Goal: Transaction & Acquisition: Purchase product/service

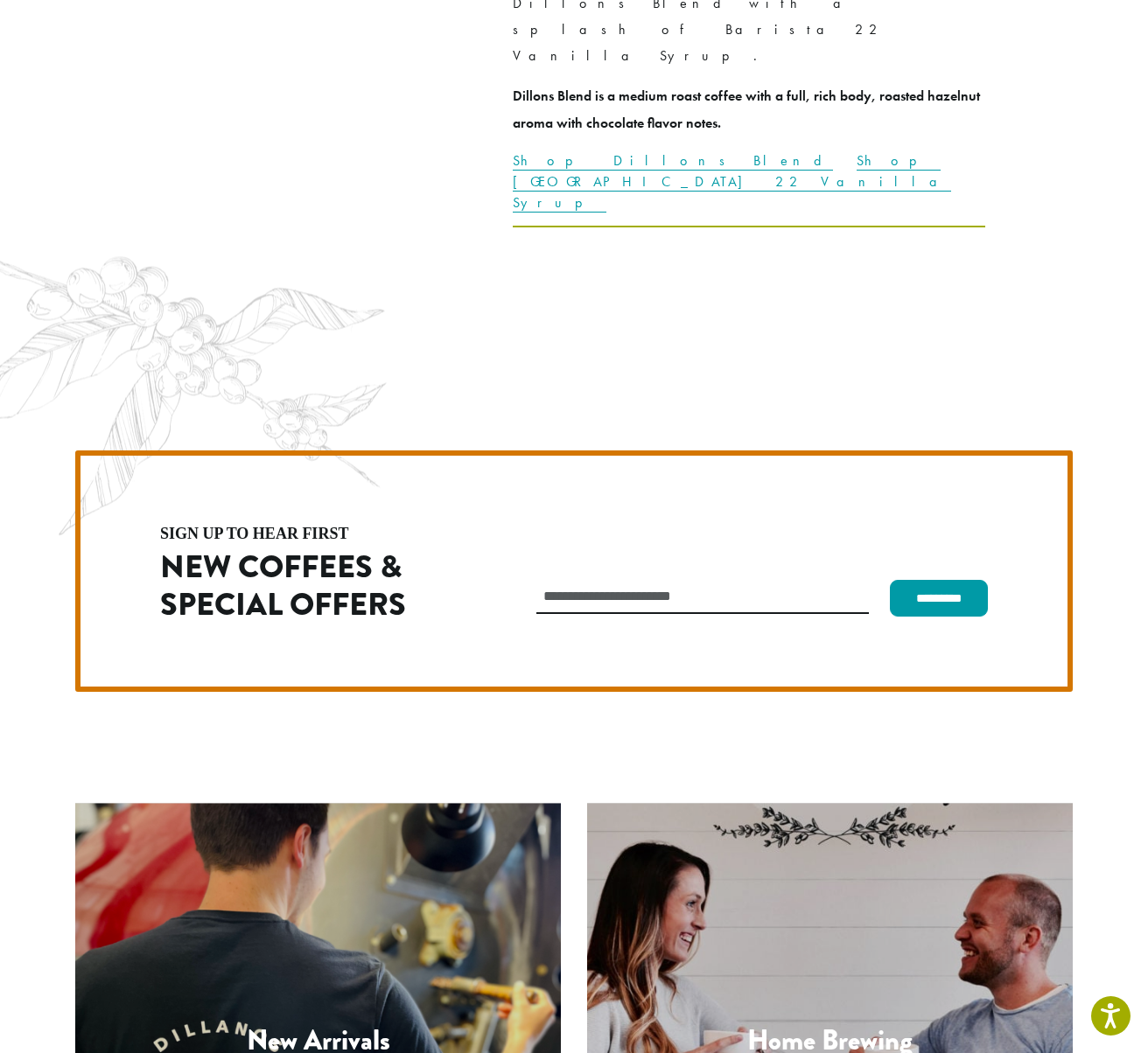
scroll to position [4941, 0]
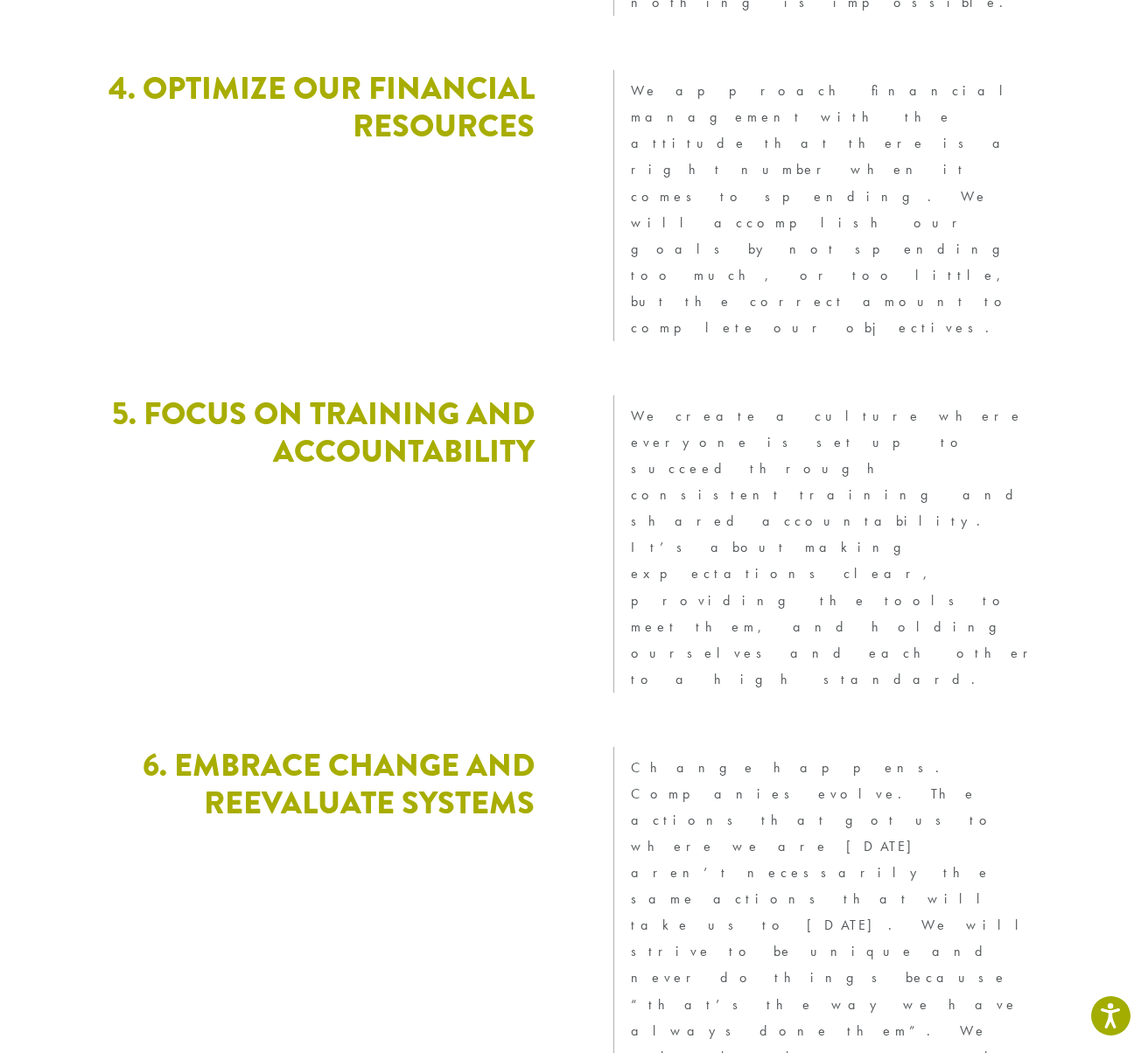
scroll to position [4499, 0]
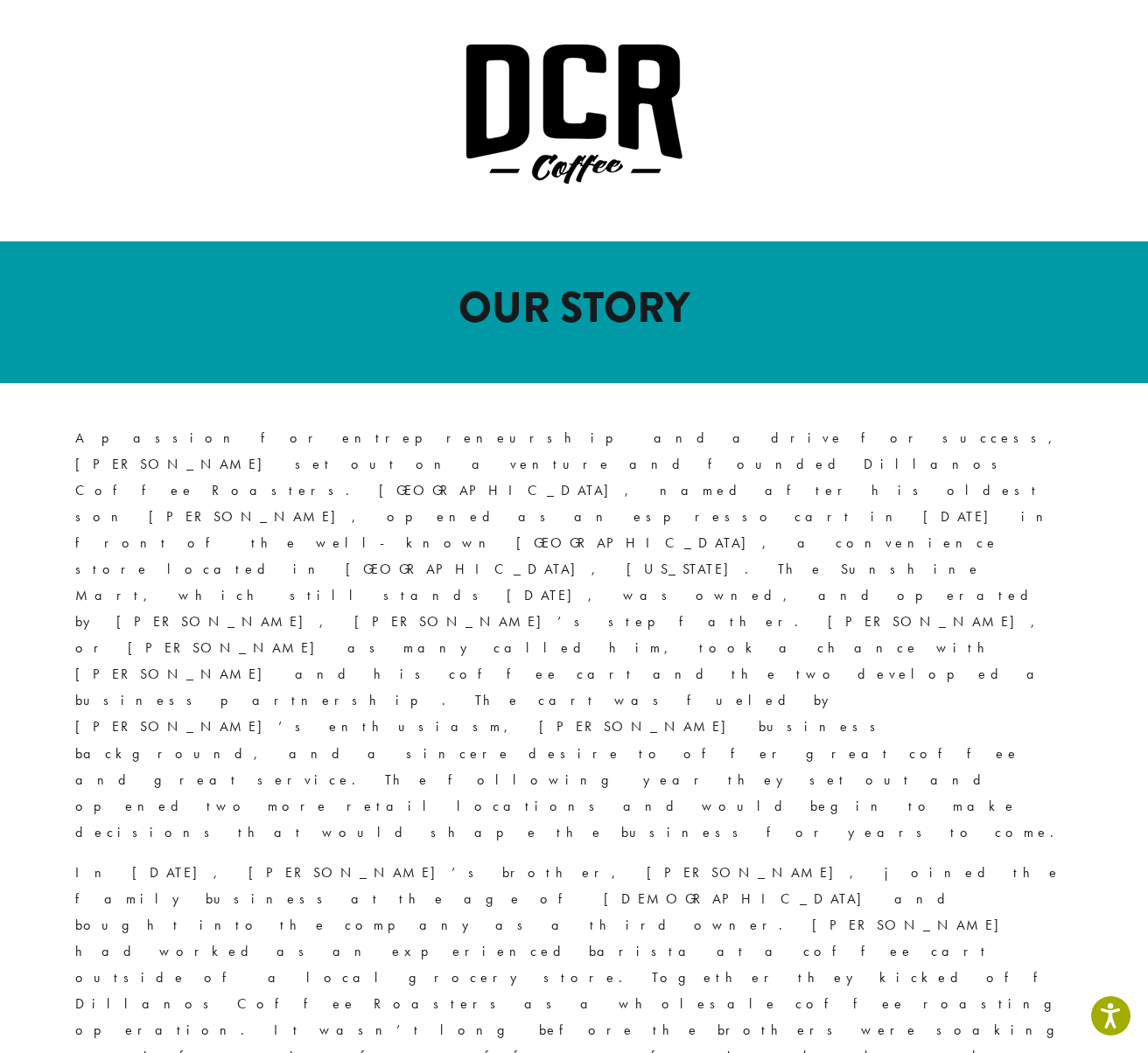
scroll to position [0, 0]
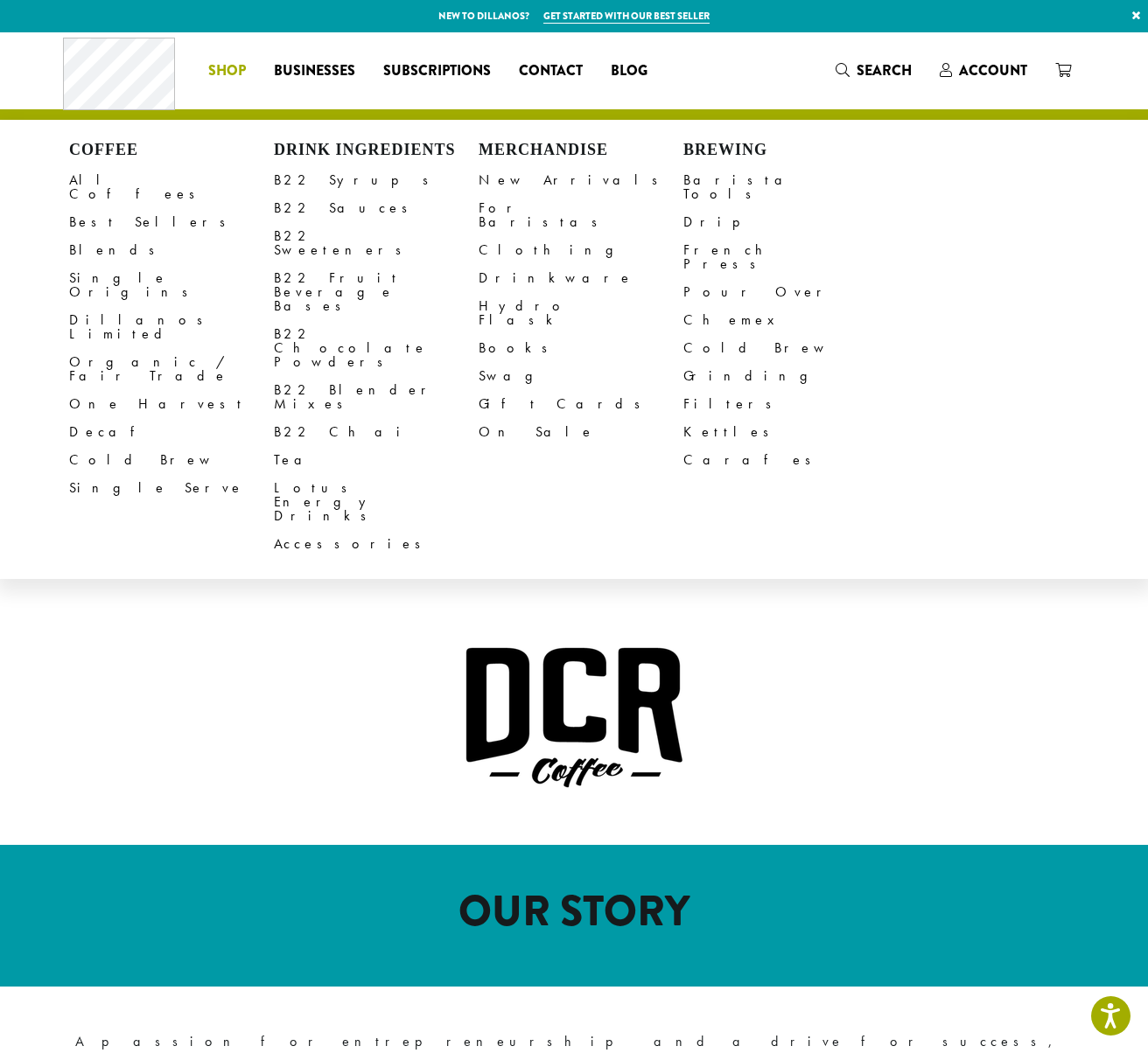
click at [227, 71] on span "Shop" at bounding box center [227, 71] width 38 height 22
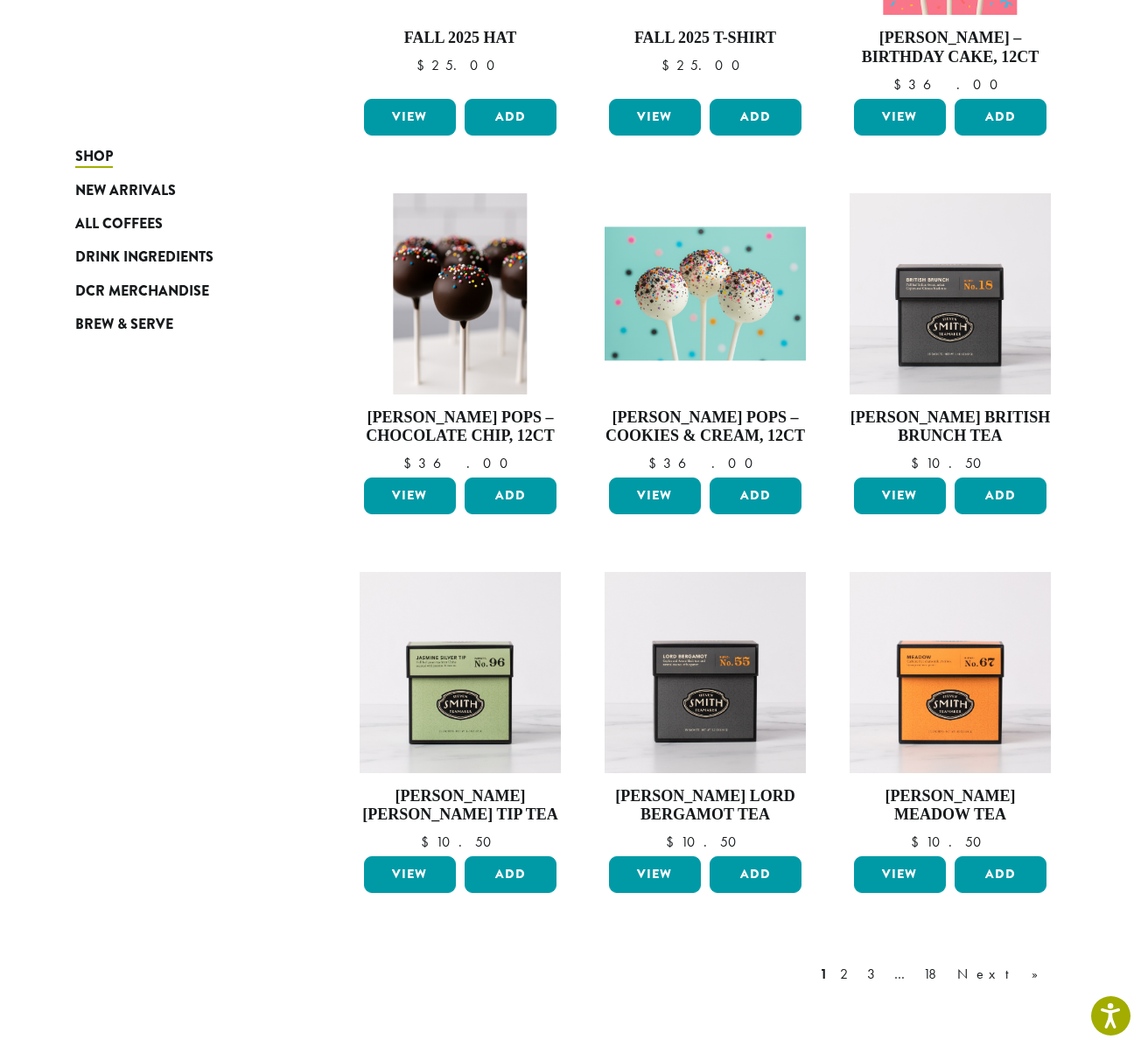
scroll to position [850, 0]
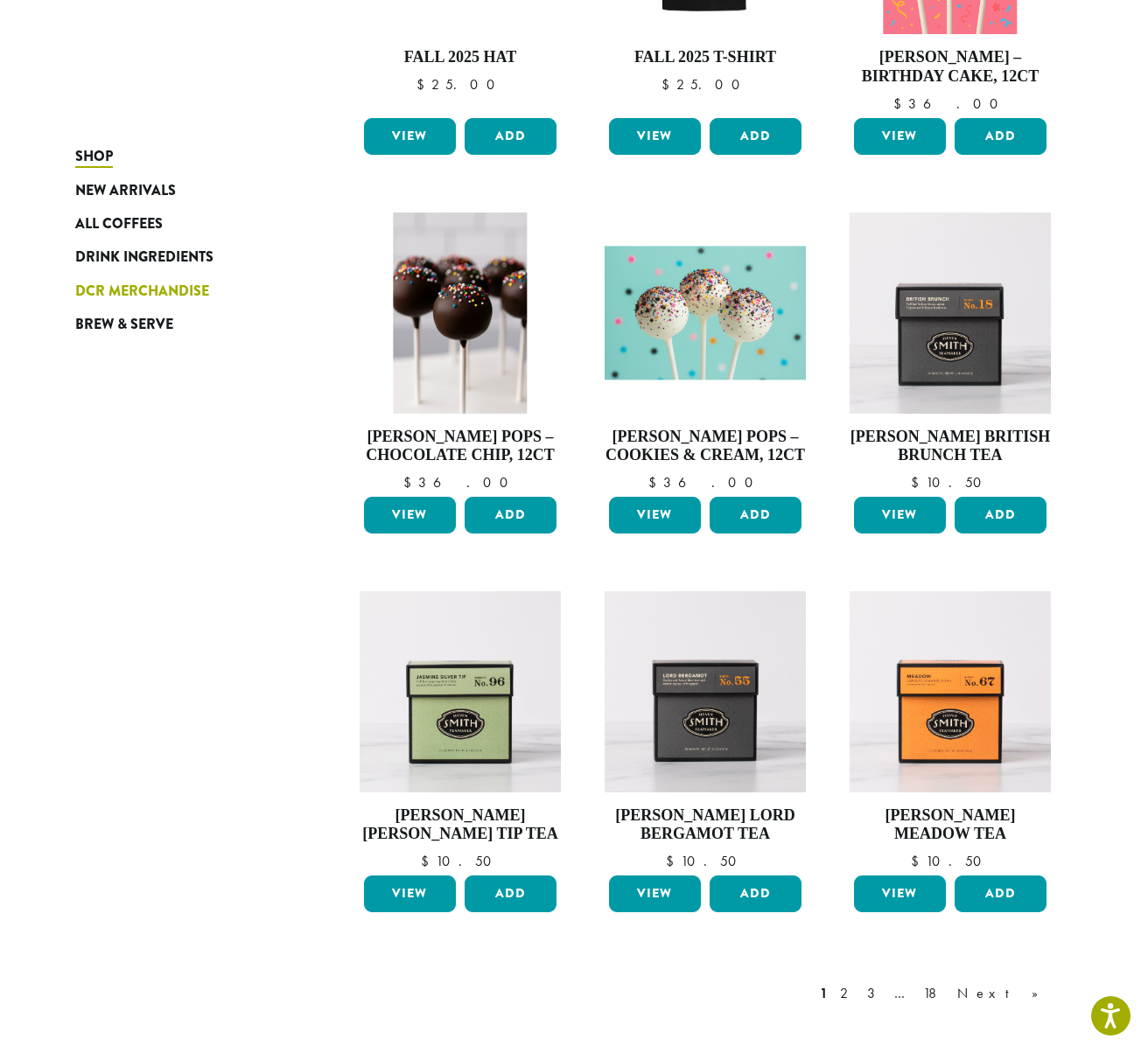
click at [138, 290] on span "DCR Merchandise" at bounding box center [142, 291] width 134 height 22
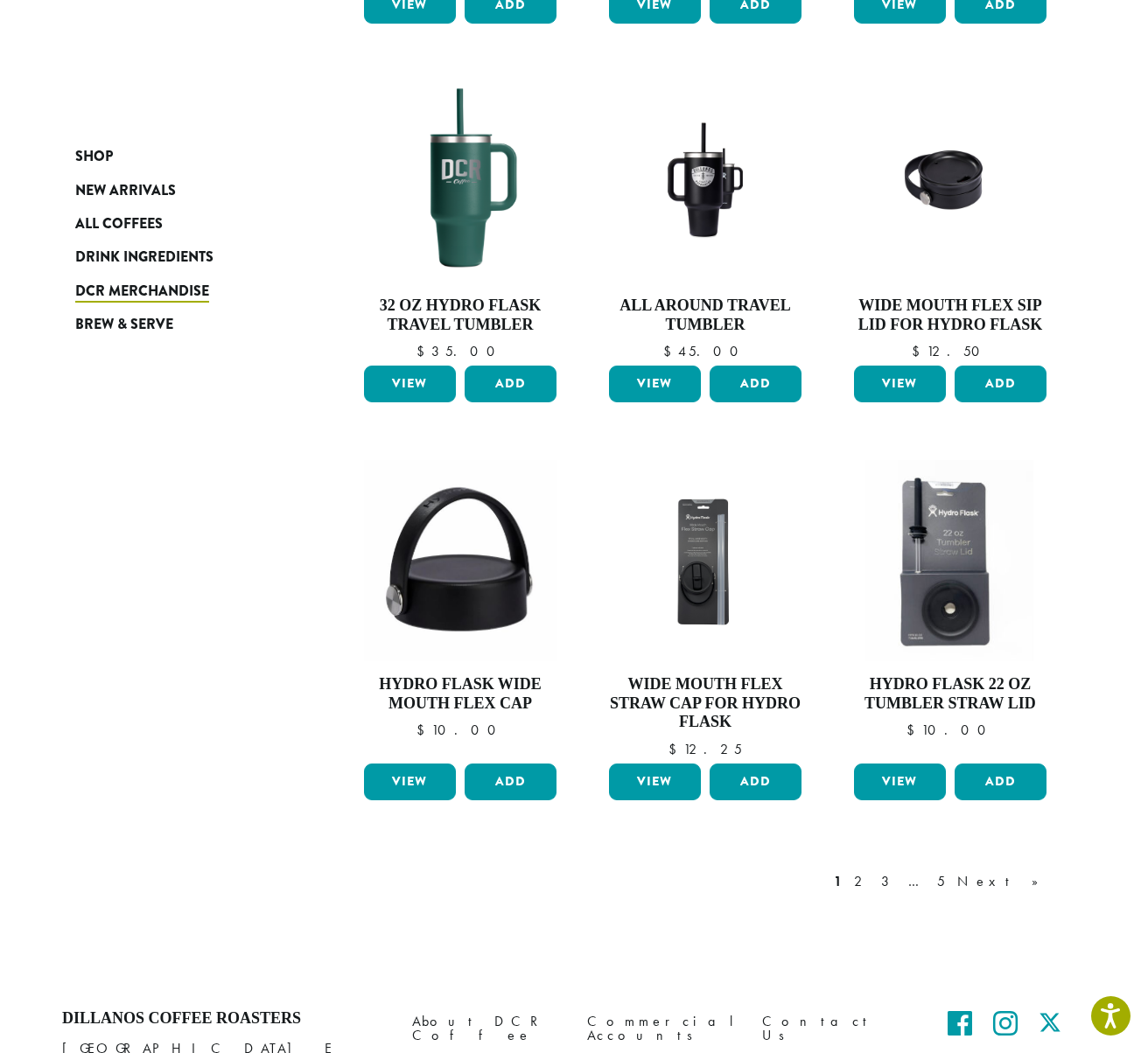
scroll to position [1113, 0]
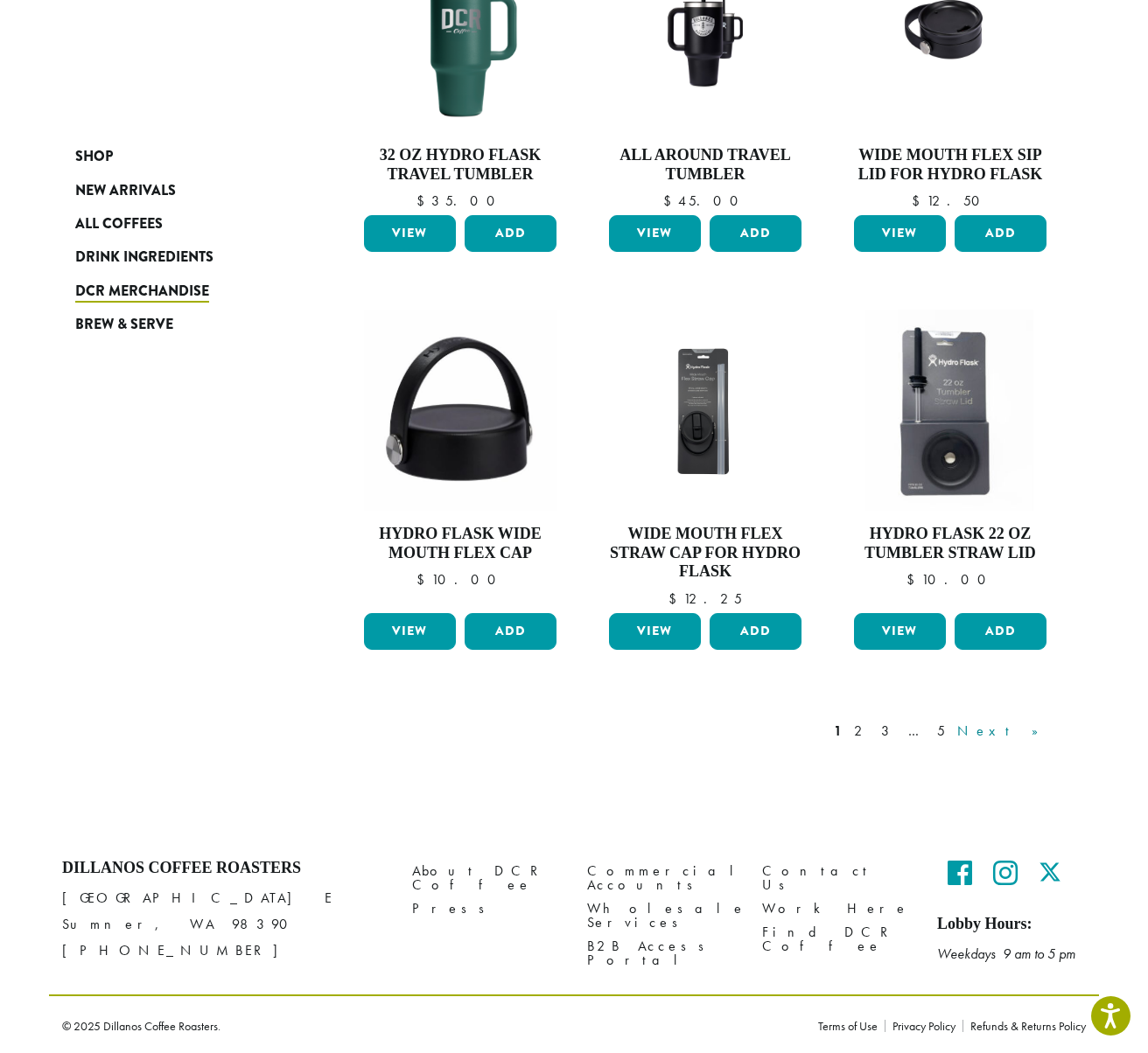
click at [1039, 728] on link "Next »" at bounding box center [1004, 731] width 100 height 21
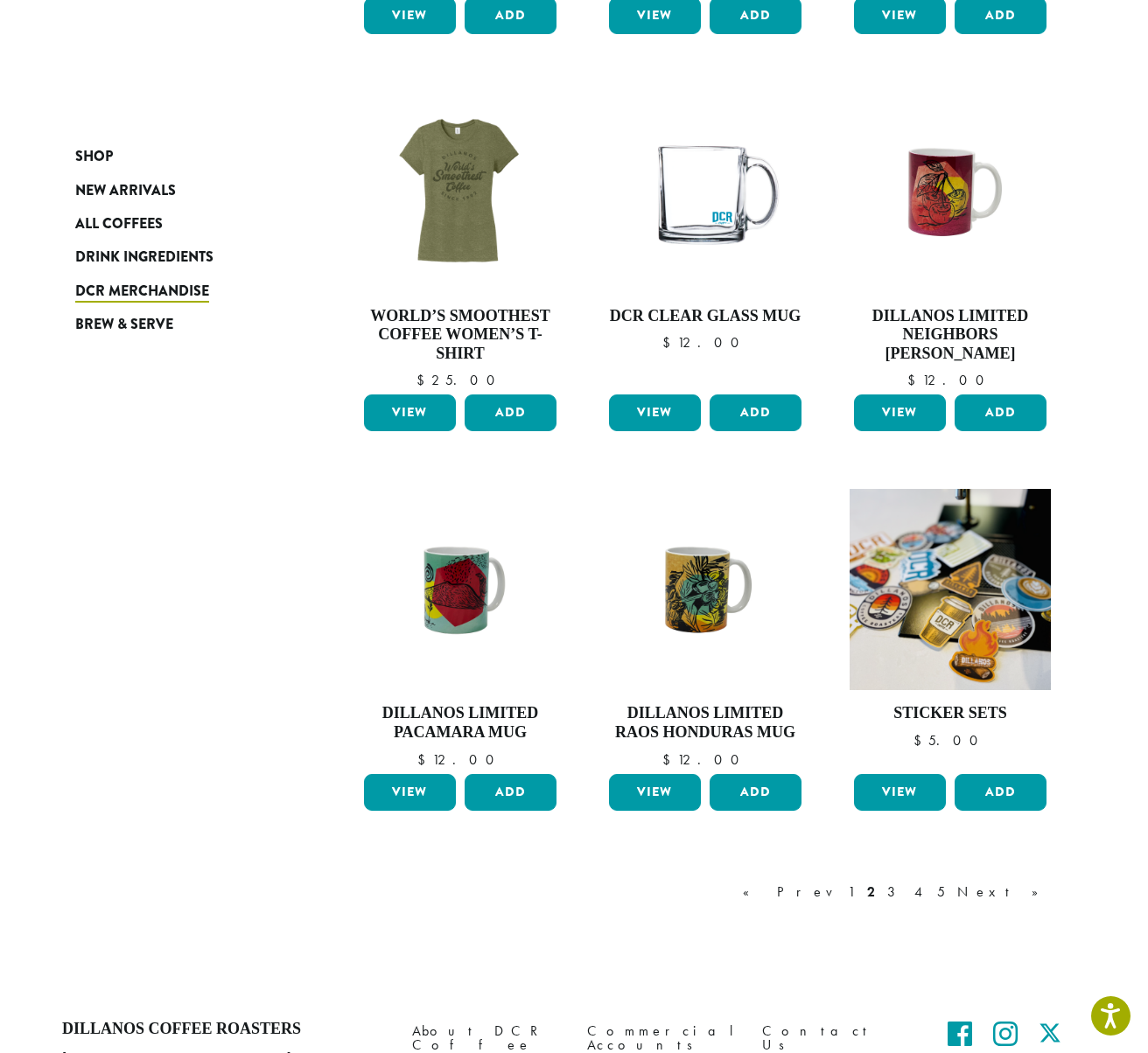
scroll to position [982, 0]
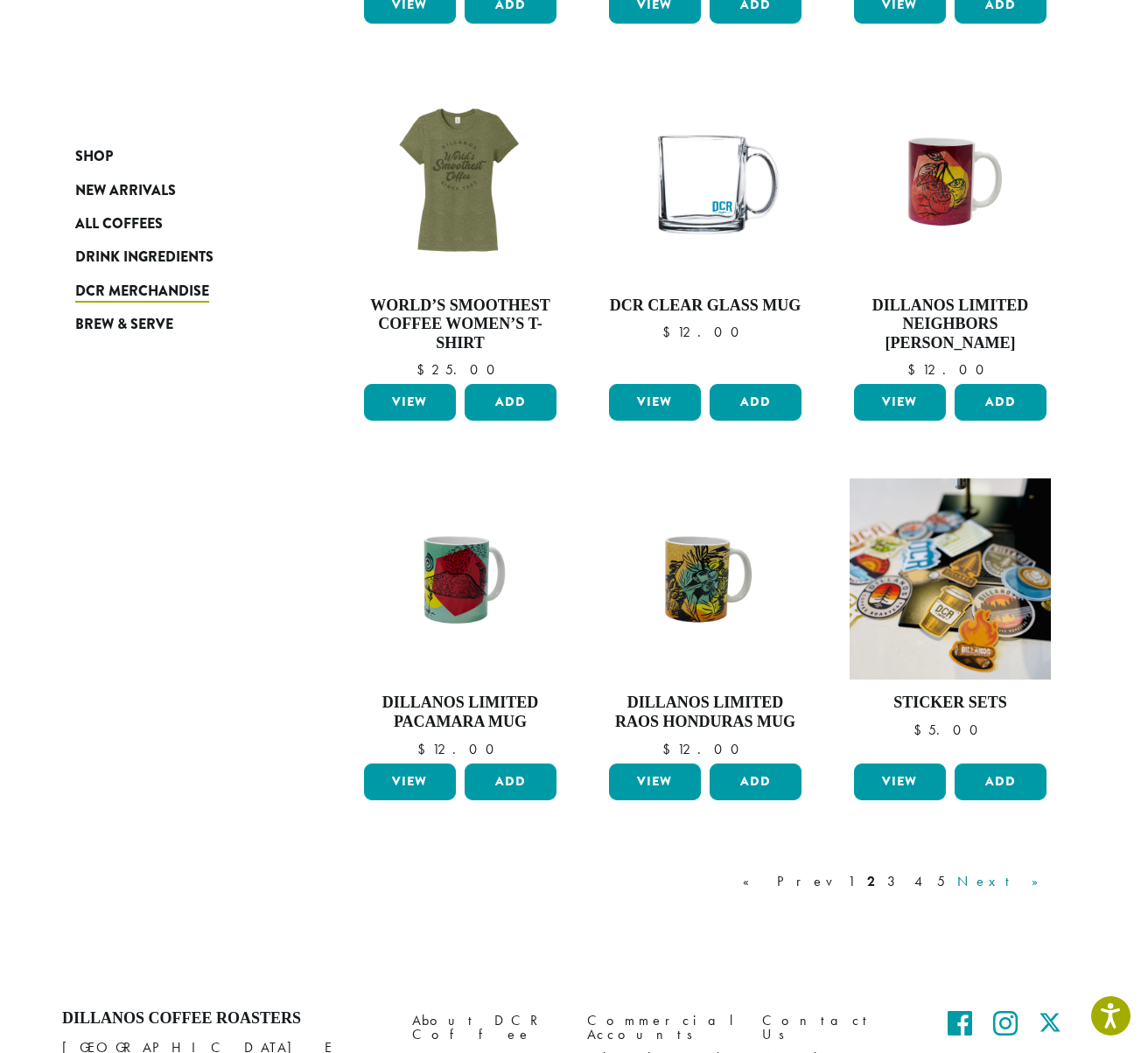
click at [1023, 879] on link "Next »" at bounding box center [1004, 881] width 100 height 21
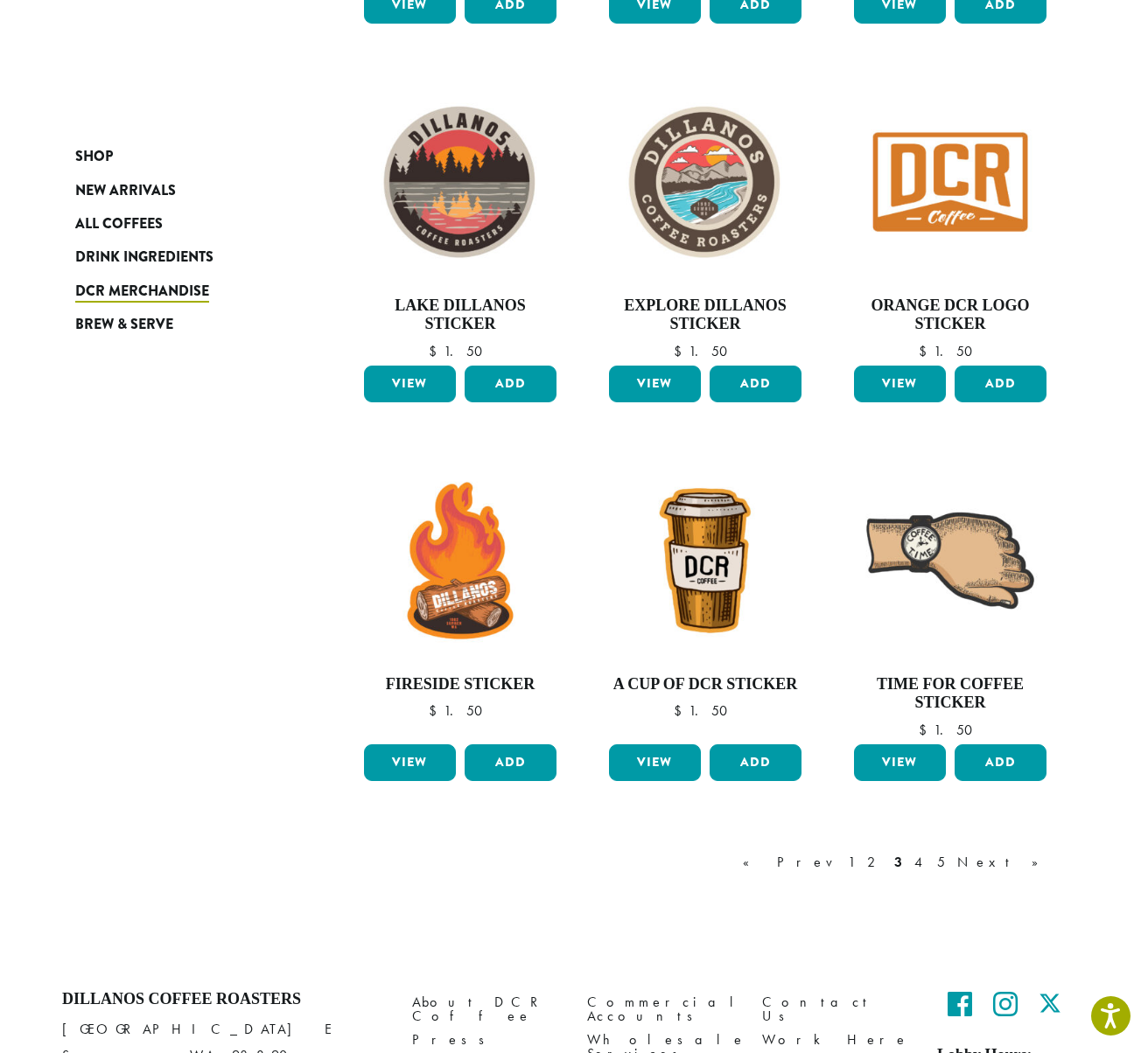
scroll to position [1113, 0]
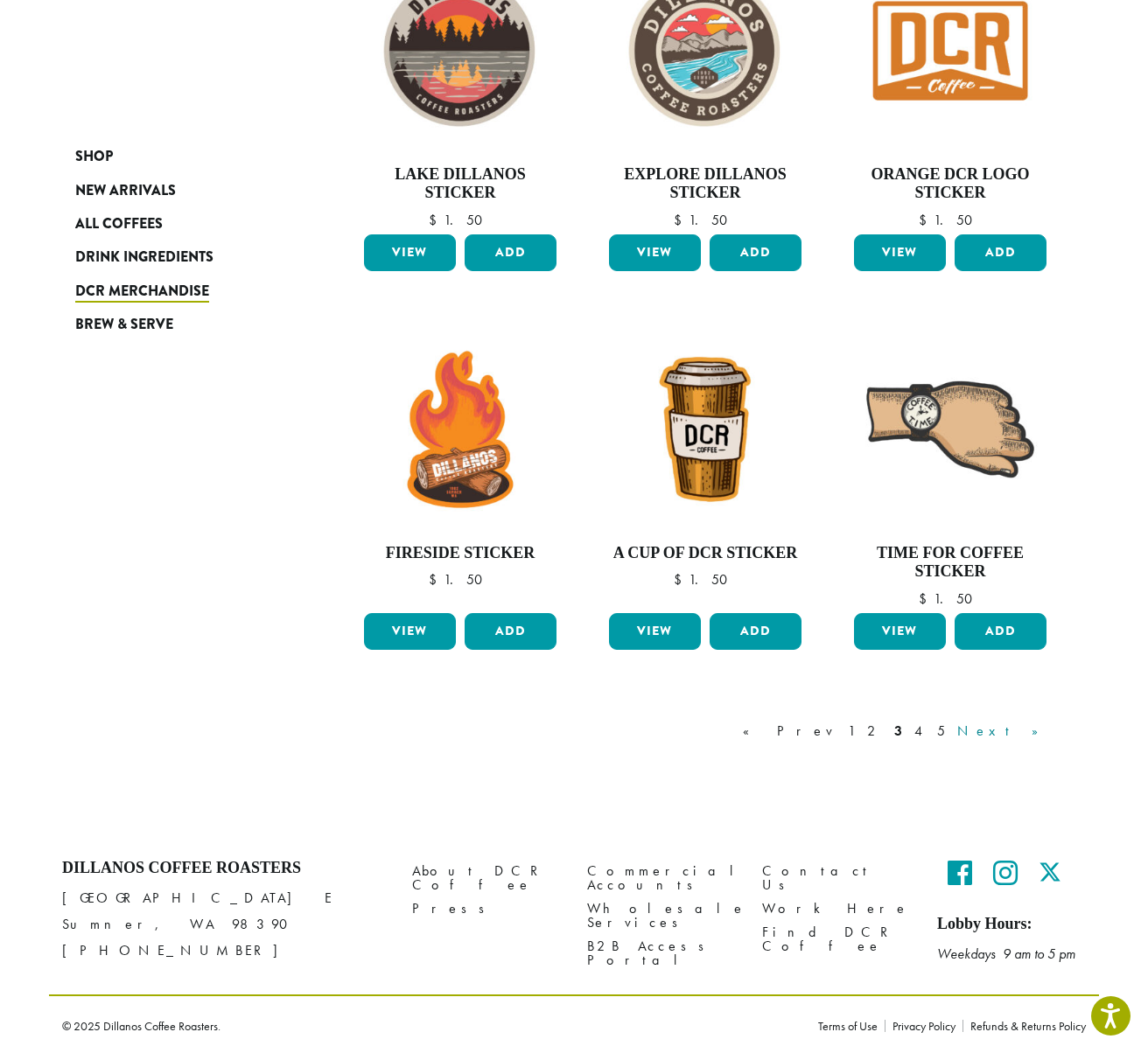
click at [1021, 724] on link "Next »" at bounding box center [1004, 731] width 100 height 21
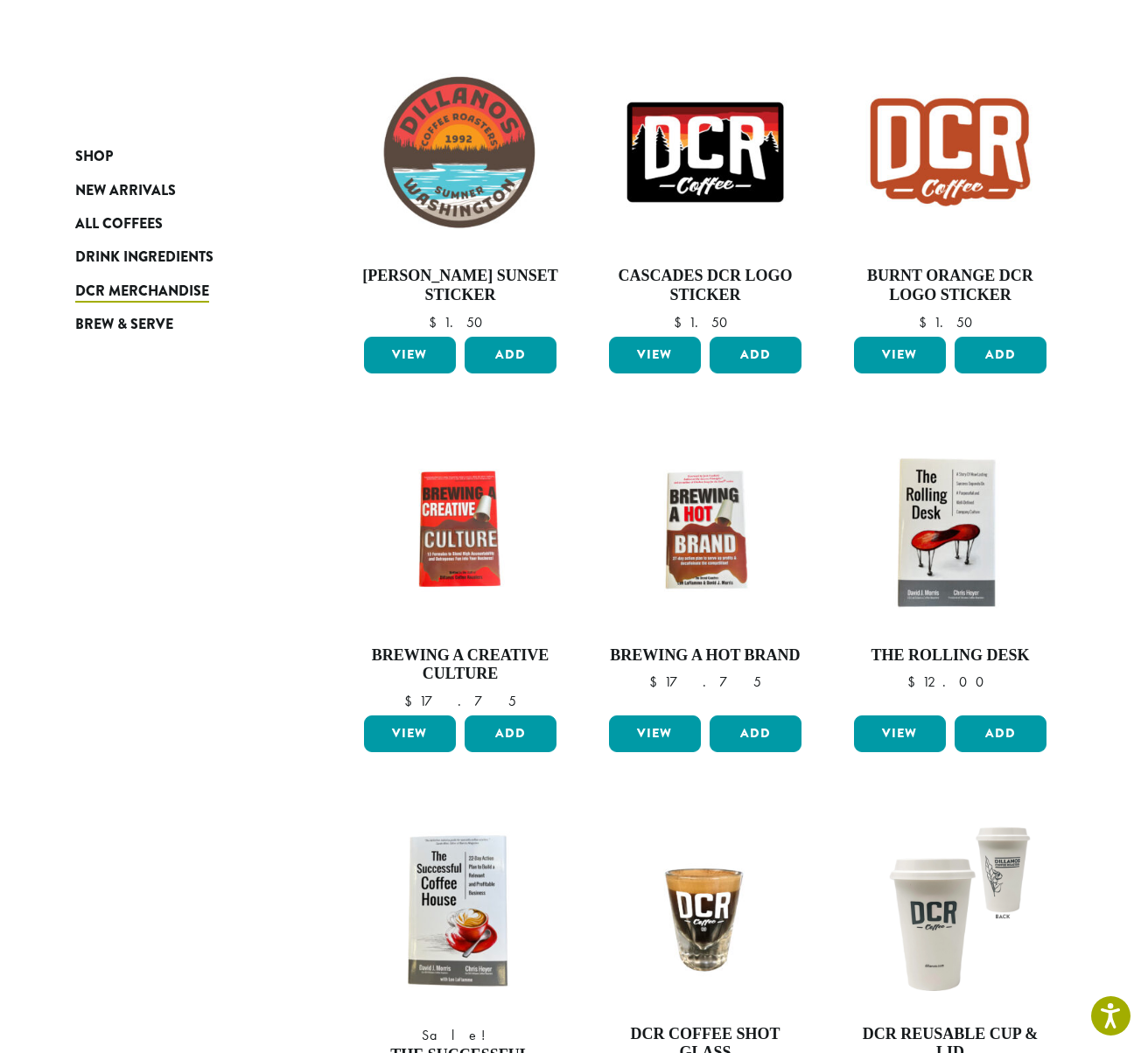
scroll to position [632, 0]
click at [457, 665] on h4 "Brewing a Creative Culture" at bounding box center [459, 665] width 201 height 38
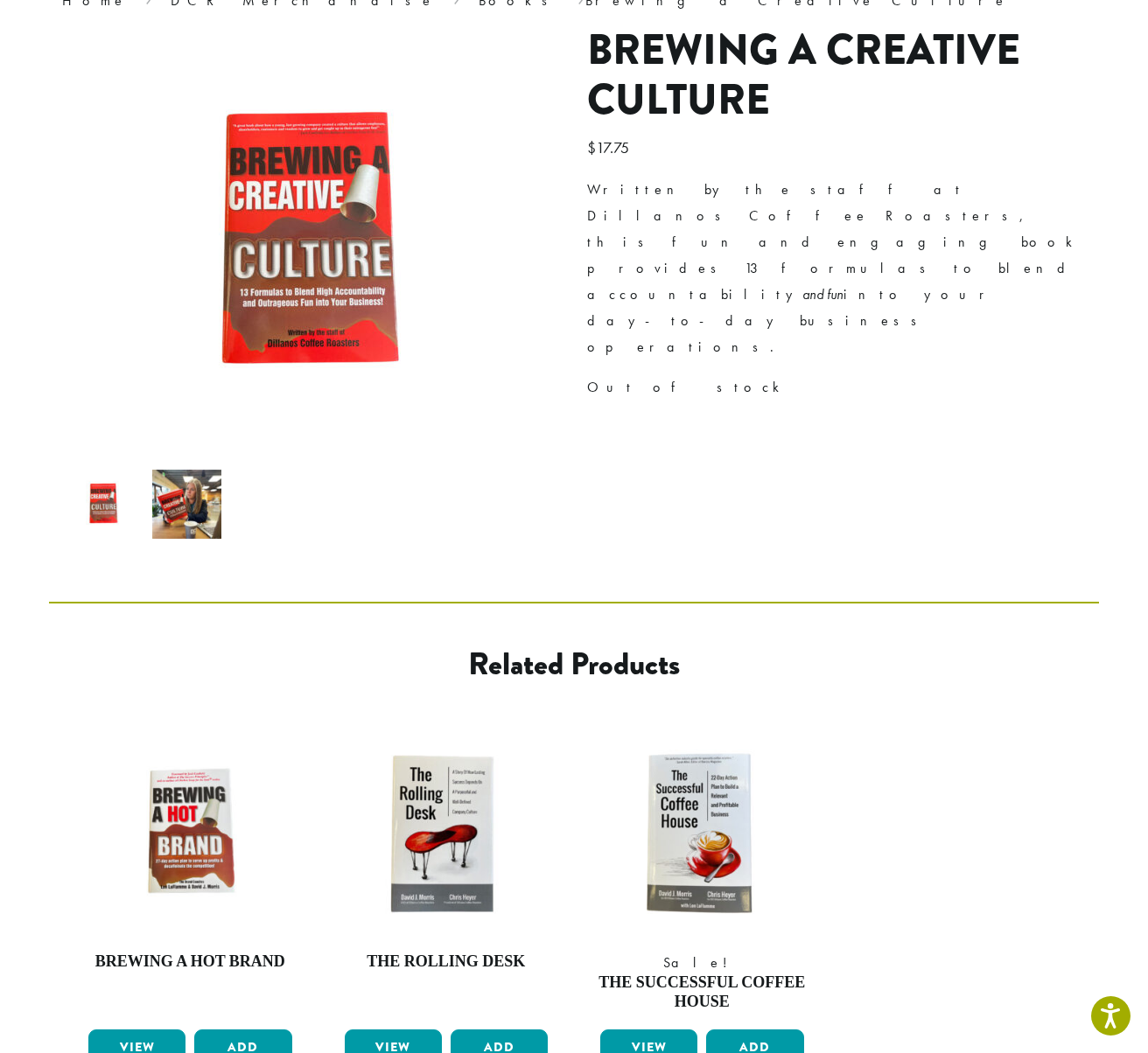
scroll to position [263, 0]
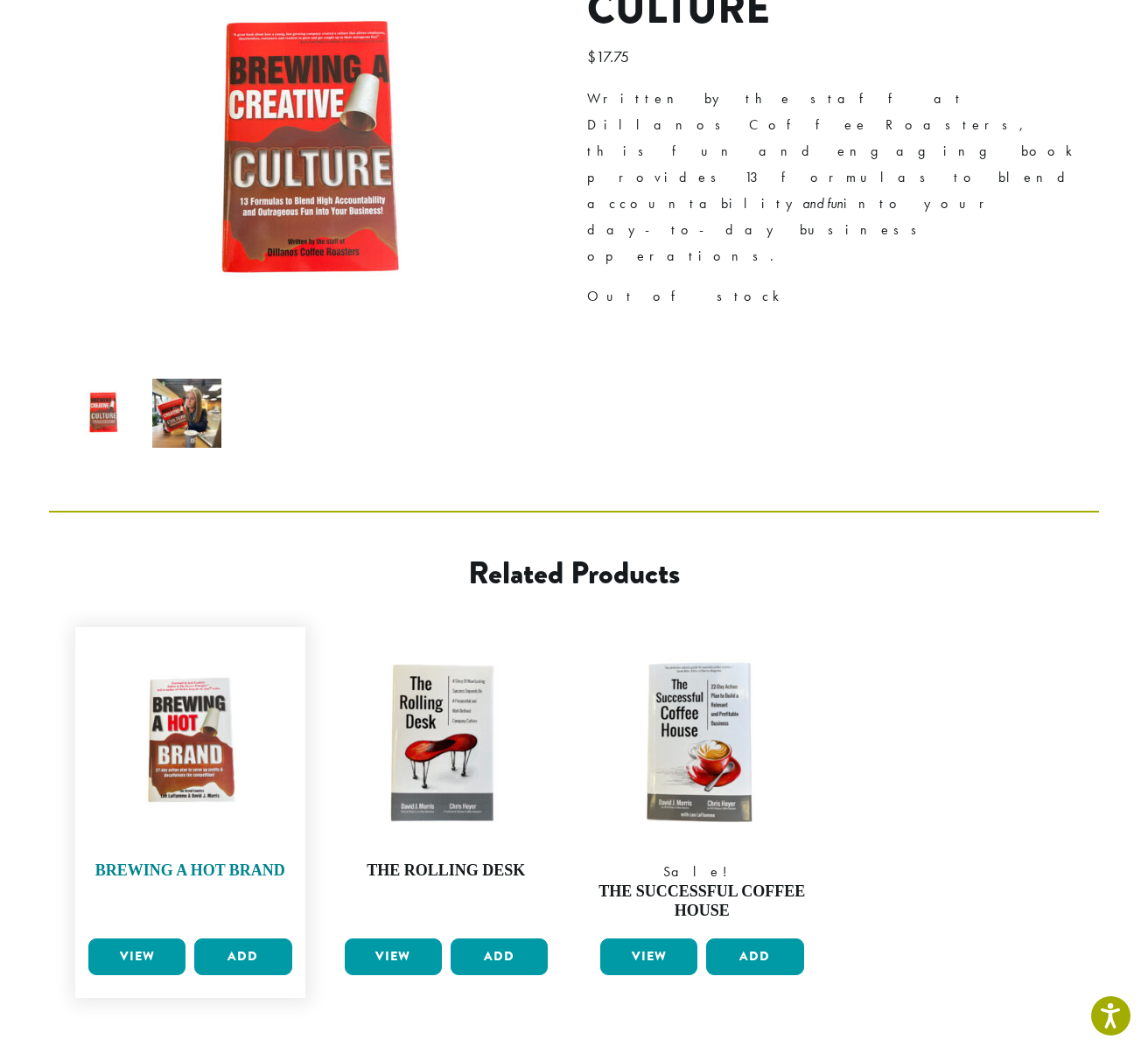
click at [195, 726] on img at bounding box center [190, 743] width 213 height 213
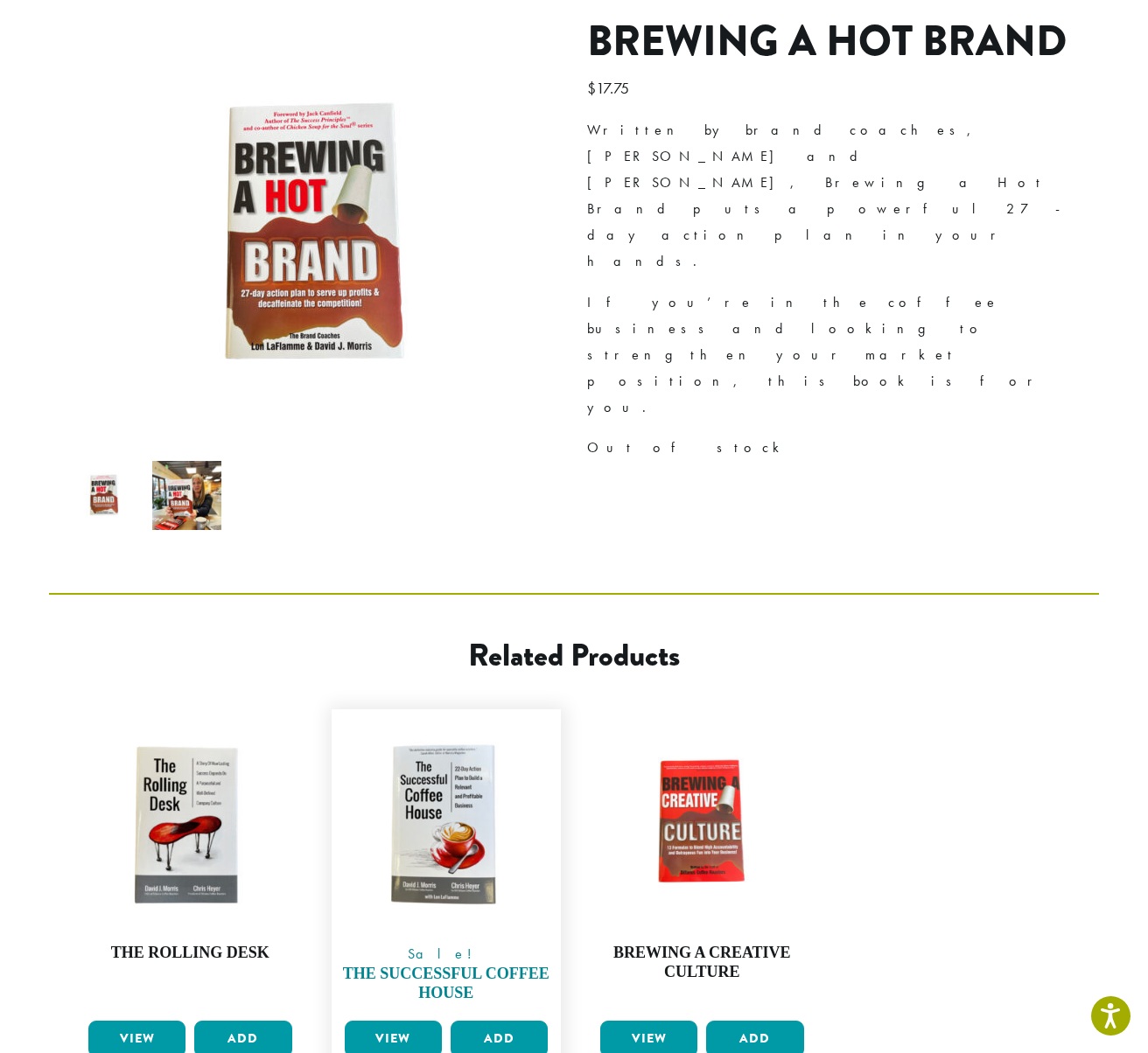
scroll to position [263, 0]
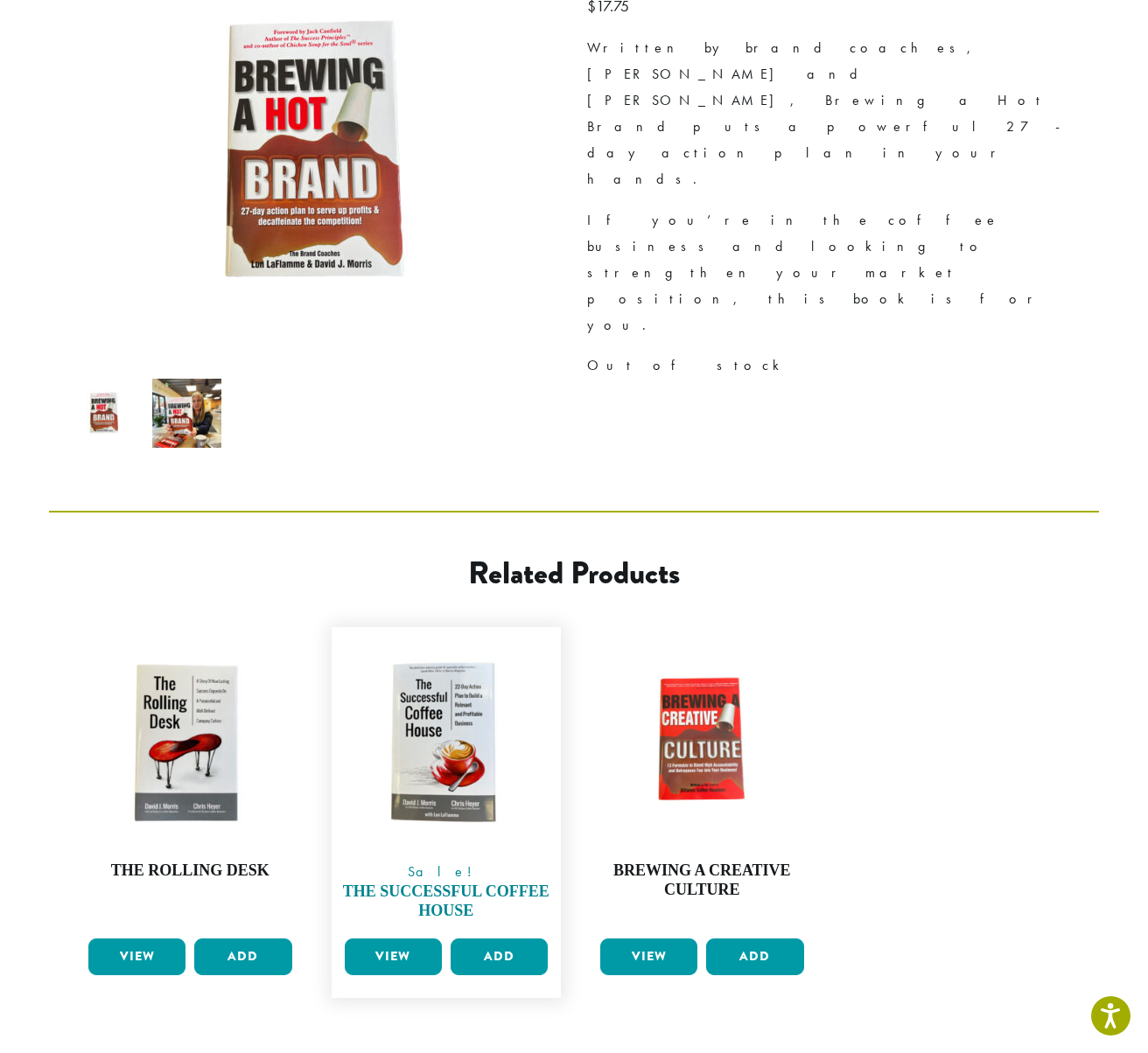
click at [412, 715] on img at bounding box center [447, 743] width 213 height 213
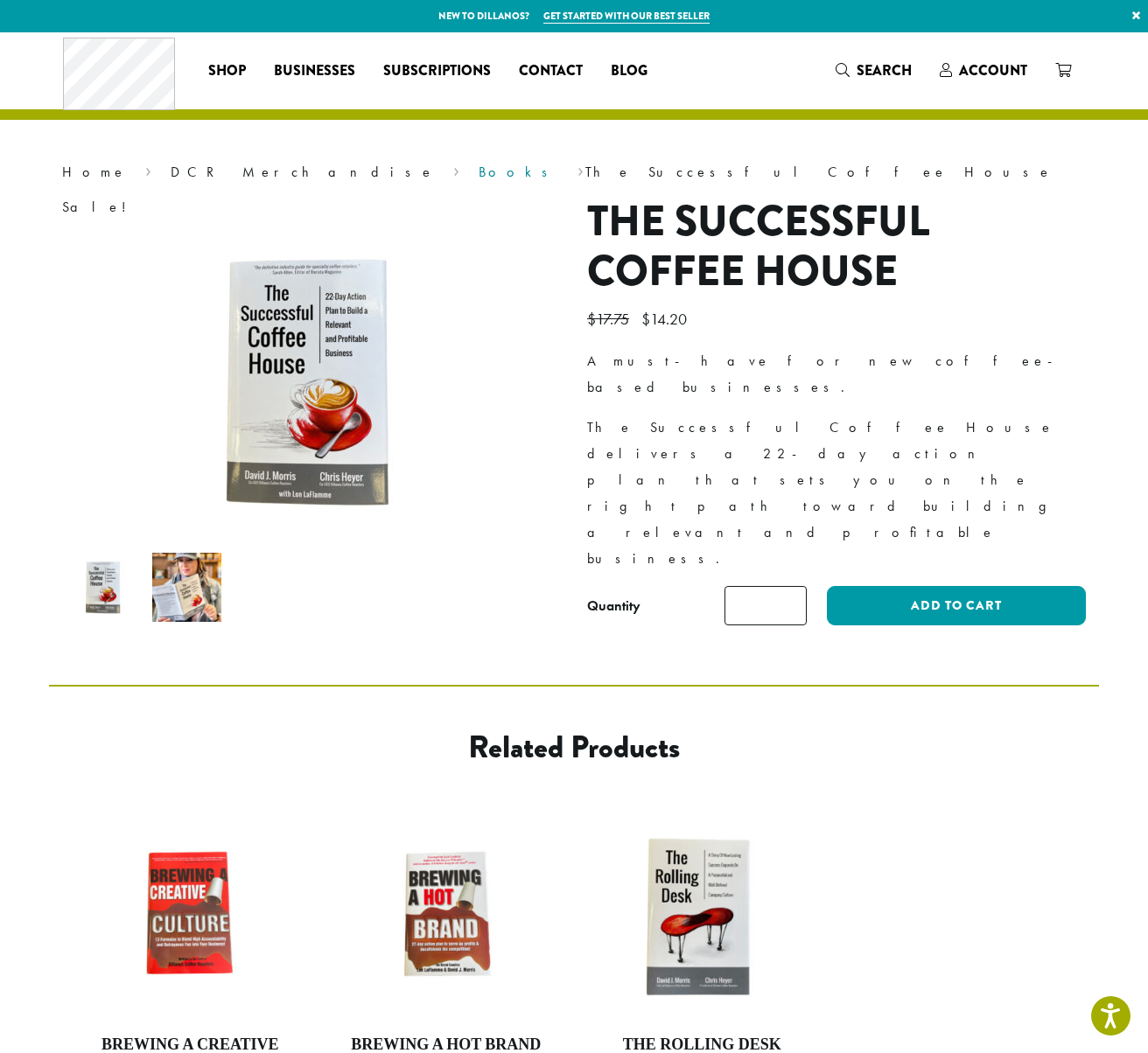
click at [478, 170] on link "Books" at bounding box center [518, 171] width 80 height 18
